Goal: Navigation & Orientation: Find specific page/section

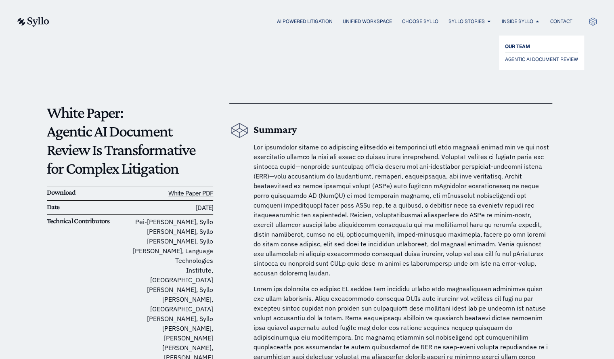
click at [521, 47] on span "OUR TEAM" at bounding box center [517, 47] width 25 height 10
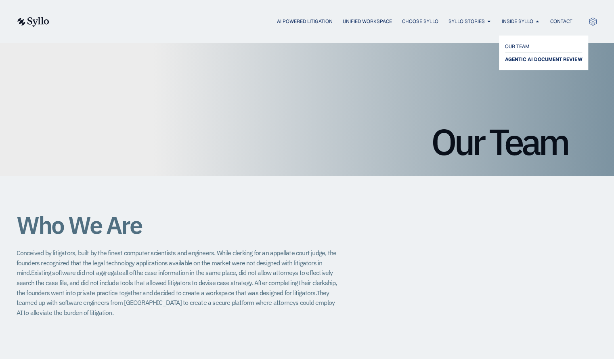
click at [525, 61] on span "AGENTIC AI DOCUMENT REVIEW" at bounding box center [543, 59] width 77 height 10
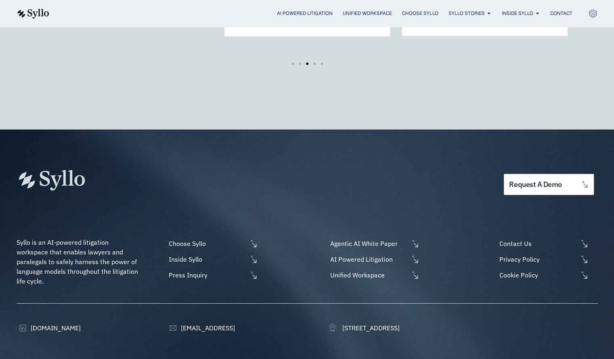
scroll to position [1438, 0]
